Goal: Task Accomplishment & Management: Manage account settings

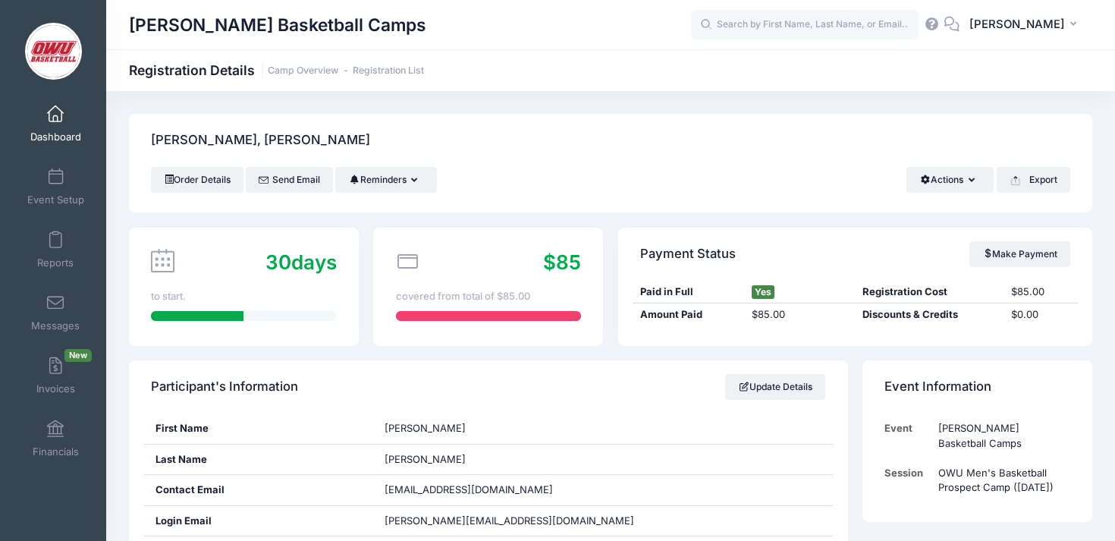
click at [850, 170] on div "Order Details Send Email Reminders Send Payment Reminder Send Document Reminder…" at bounding box center [610, 180] width 919 height 26
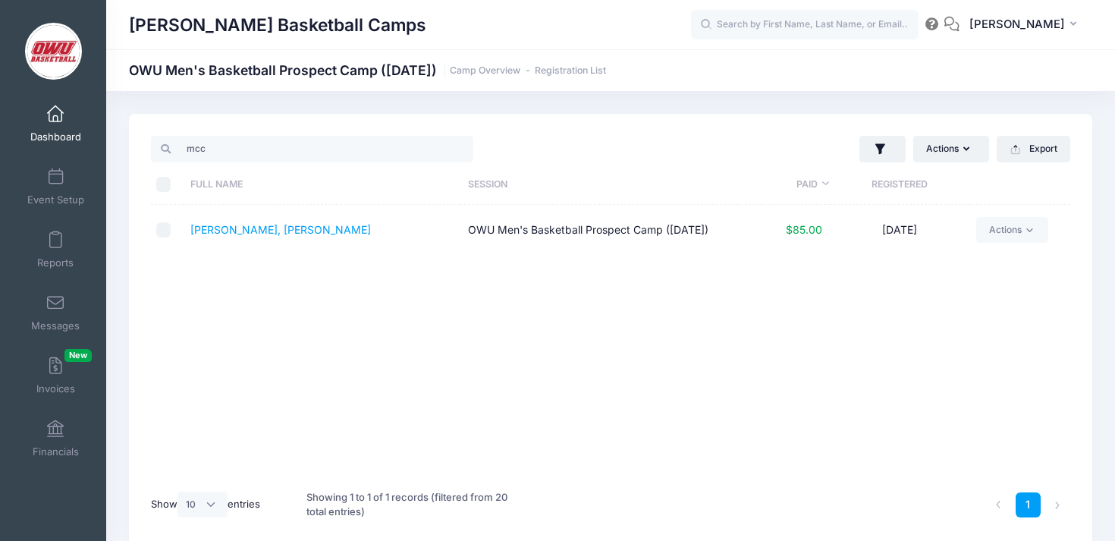
select select "10"
click at [55, 115] on span at bounding box center [55, 114] width 0 height 17
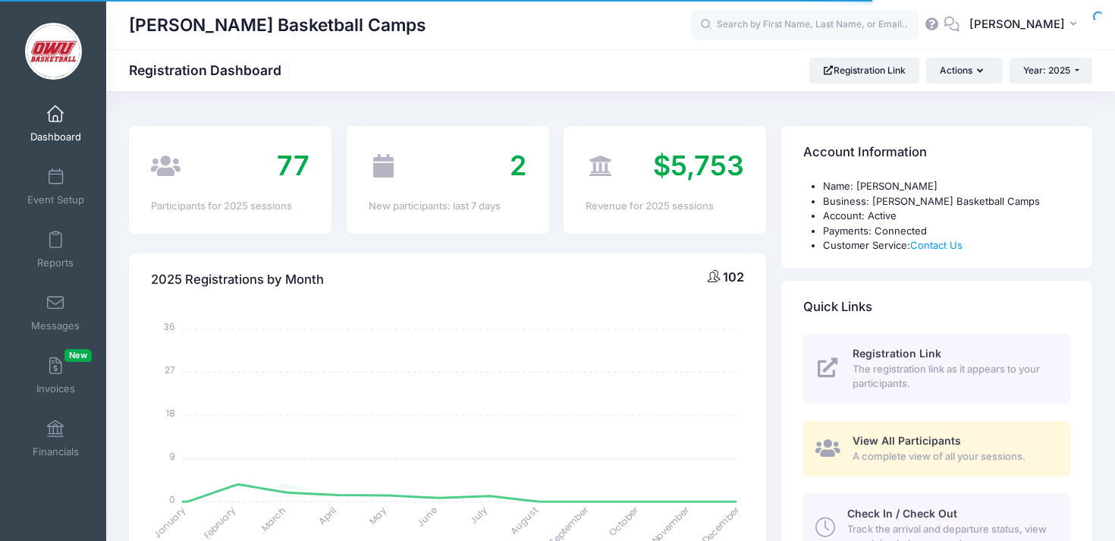
select select
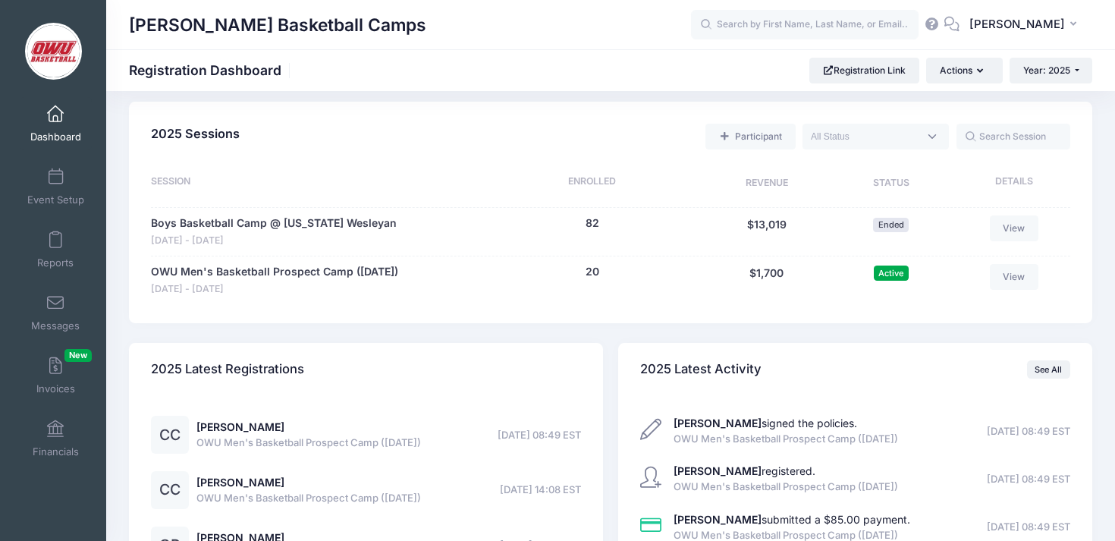
scroll to position [662, 0]
click at [589, 274] on button "20" at bounding box center [593, 271] width 14 height 16
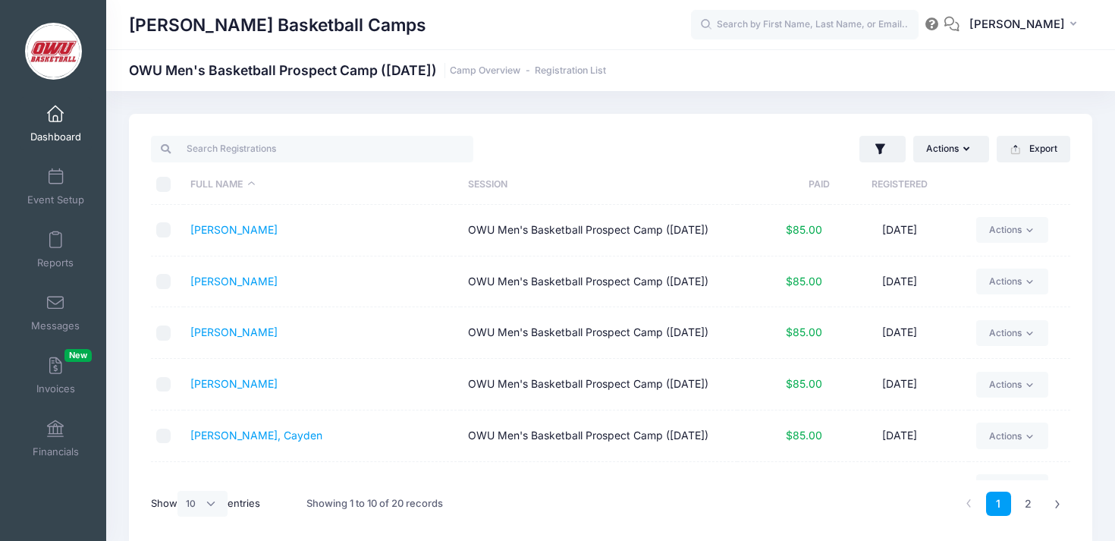
click at [869, 180] on th "Registered" at bounding box center [899, 185] width 139 height 40
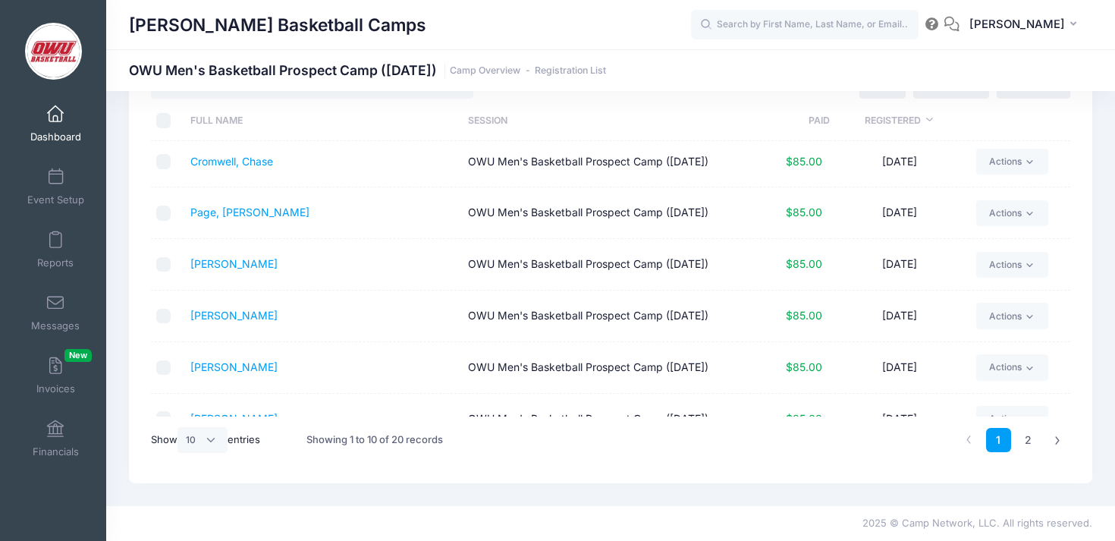
scroll to position [60, 0]
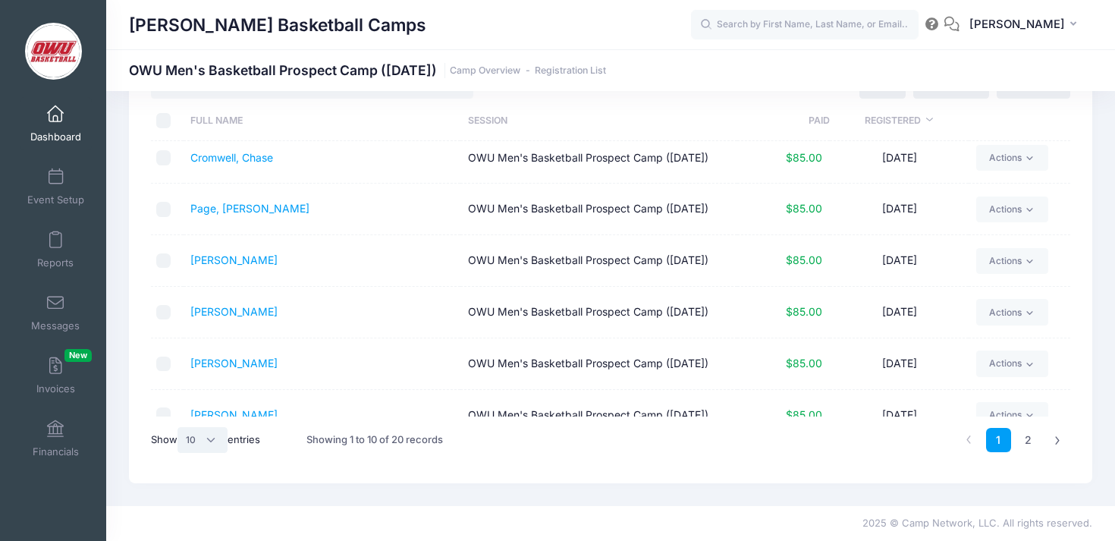
click at [207, 438] on select "All 10 25 50" at bounding box center [203, 440] width 50 height 26
click at [208, 430] on select "All 10 25 50" at bounding box center [203, 440] width 50 height 26
select select "50"
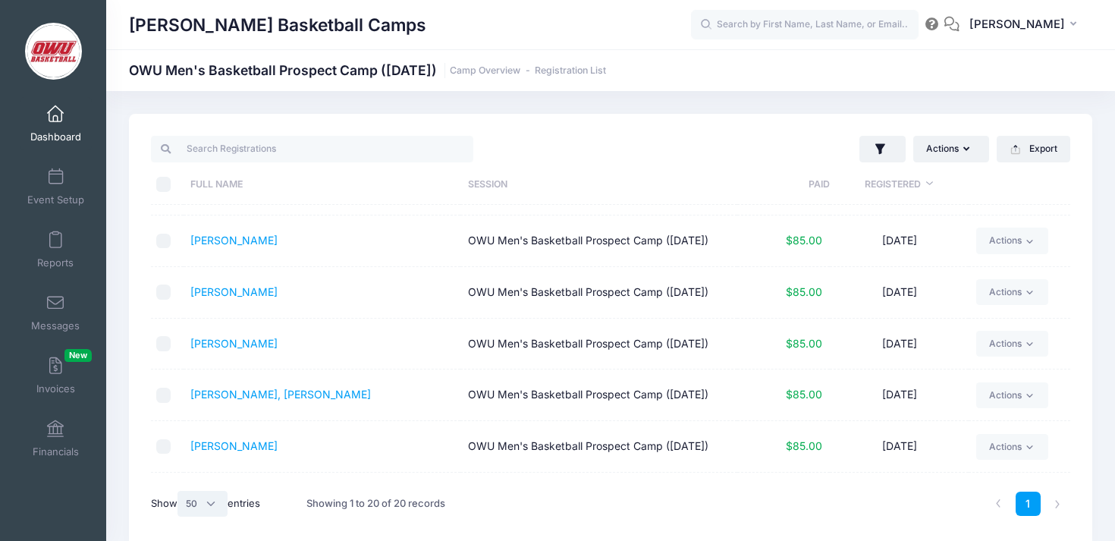
scroll to position [0, 0]
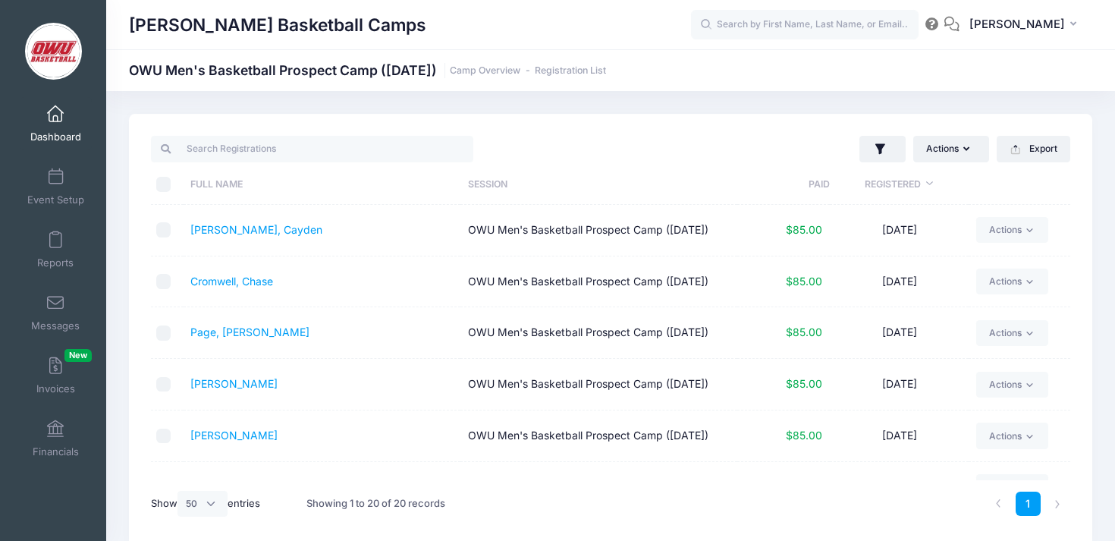
click at [732, 109] on div "[PERSON_NAME] Basketball Camps OWU Men's Basketball [GEOGRAPHIC_DATA] ([DATE]) …" at bounding box center [610, 330] width 1009 height 479
click at [499, 100] on div "[PERSON_NAME] Basketball Camps OWU Men's Basketball [GEOGRAPHIC_DATA] ([DATE]) …" at bounding box center [610, 330] width 1009 height 479
click at [85, 118] on link "Dashboard" at bounding box center [56, 123] width 72 height 53
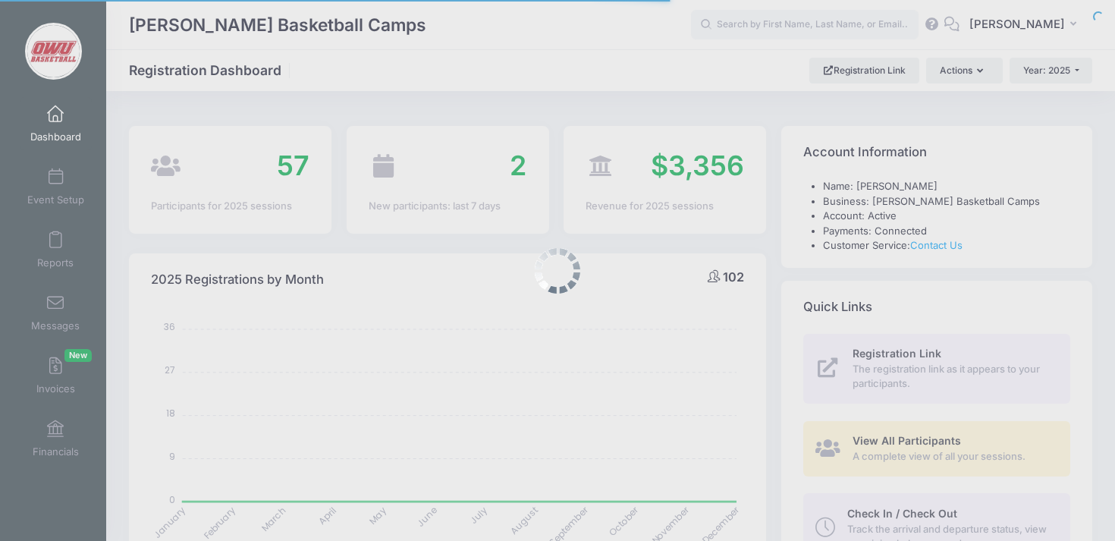
select select
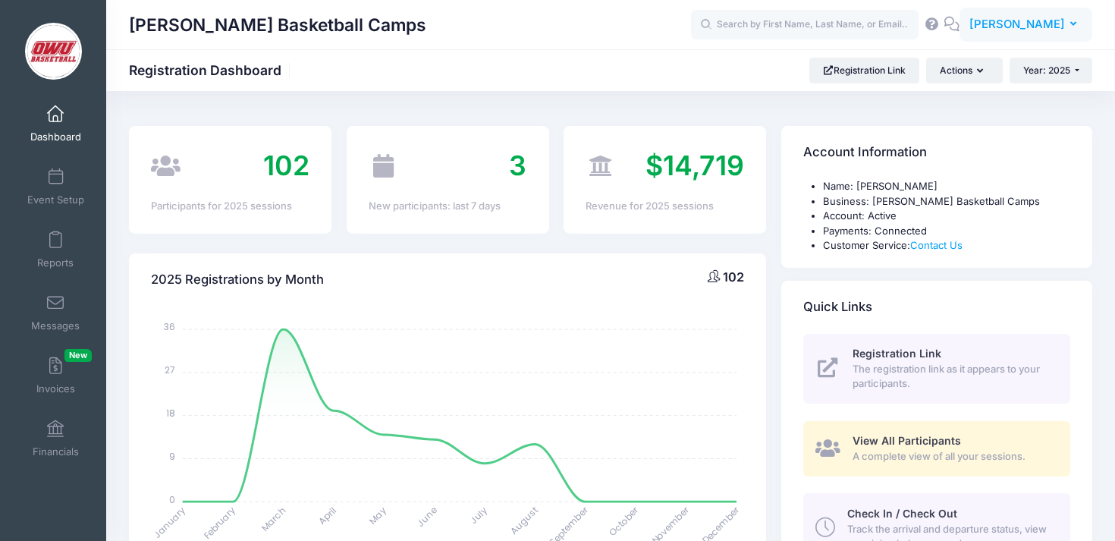
click at [1026, 19] on span "[PERSON_NAME]" at bounding box center [1018, 24] width 96 height 17
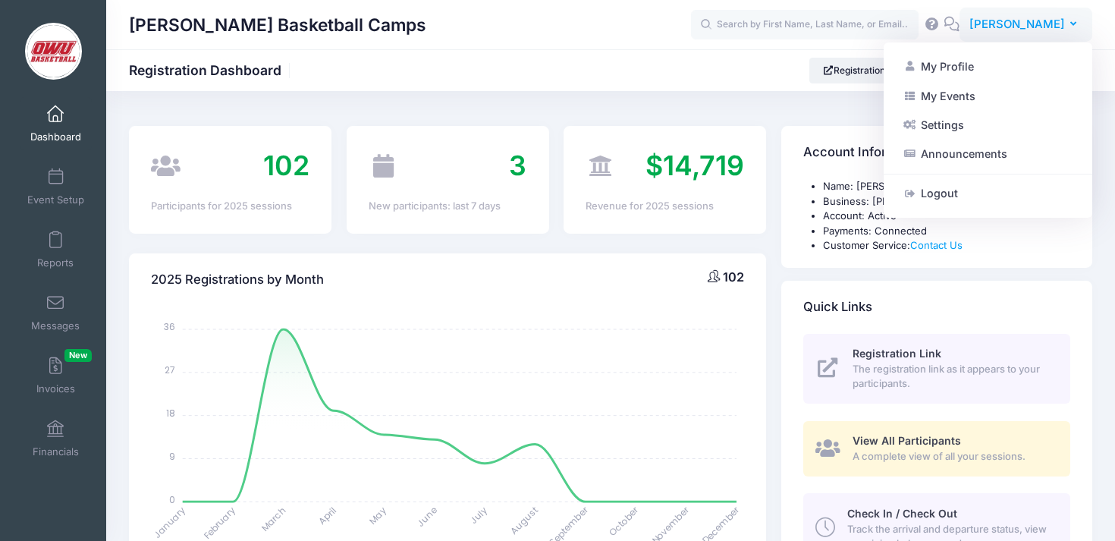
click at [955, 210] on div "My Profile My Events Settings Announcements Help Logout" at bounding box center [988, 130] width 209 height 176
click at [961, 196] on link "Logout" at bounding box center [988, 193] width 184 height 29
